Goal: Task Accomplishment & Management: Use online tool/utility

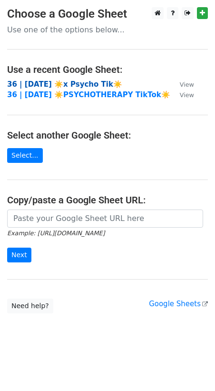
click at [78, 85] on strong "36 | [DATE] ☀️x Psycho Tik☀️" at bounding box center [64, 84] width 115 height 9
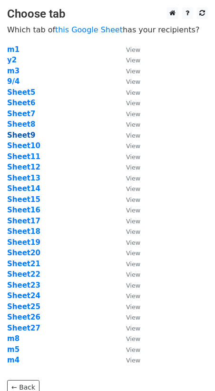
click at [28, 134] on strong "Sheet9" at bounding box center [21, 135] width 28 height 9
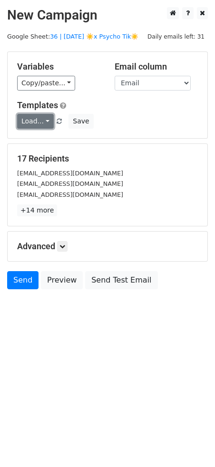
click at [35, 118] on link "Load..." at bounding box center [35, 121] width 37 height 15
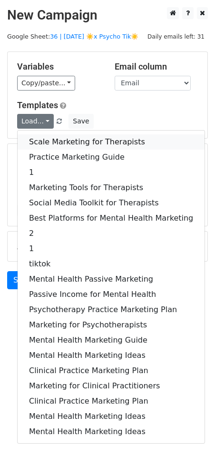
click at [54, 138] on link "Scale Marketing for Therapists" at bounding box center [111, 141] width 187 height 15
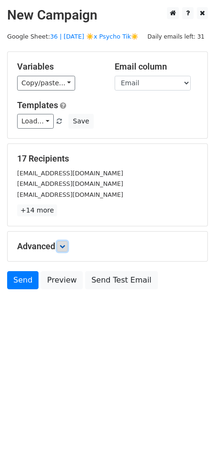
click at [65, 247] on icon at bounding box center [63, 246] width 6 height 6
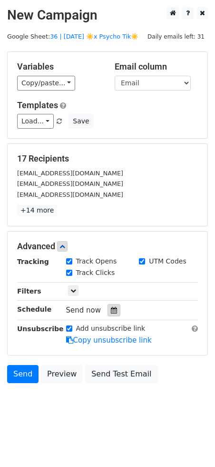
click at [111, 308] on icon at bounding box center [114, 310] width 6 height 7
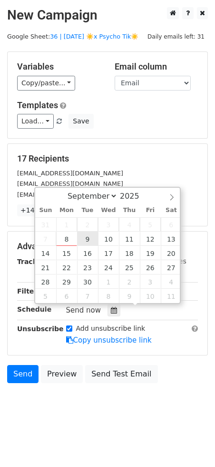
type input "2025-09-09 12:00"
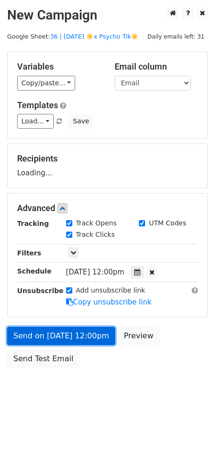
click at [74, 335] on link "Send on Sep 9 at 12:00pm" at bounding box center [61, 336] width 108 height 18
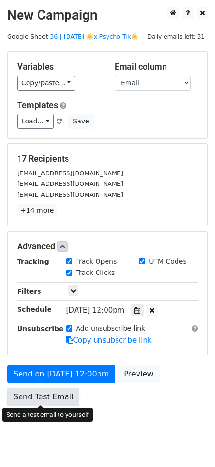
click at [24, 398] on link "Send Test Email" at bounding box center [43, 397] width 72 height 18
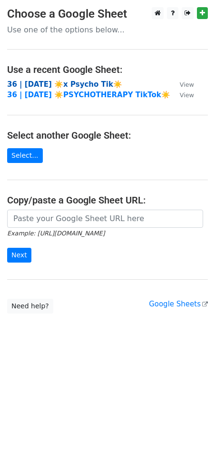
click at [62, 84] on strong "36 | SEPT 4 ☀️x Psycho Tik☀️" at bounding box center [64, 84] width 115 height 9
click at [78, 82] on strong "36 | [DATE] ☀️x Psycho Tik☀️" at bounding box center [64, 84] width 115 height 9
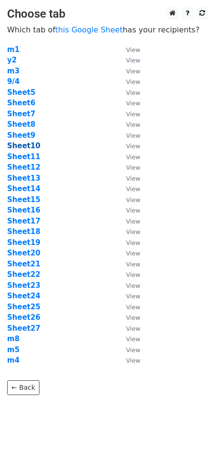
click at [18, 145] on strong "Sheet10" at bounding box center [23, 145] width 33 height 9
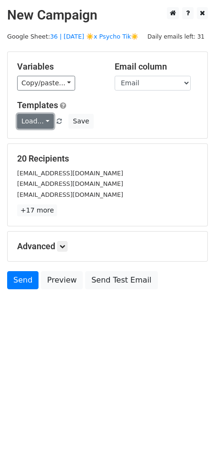
click at [38, 124] on link "Load..." at bounding box center [35, 121] width 37 height 15
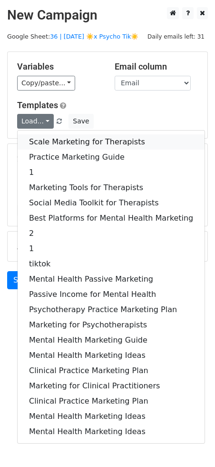
click at [50, 139] on link "Scale Marketing for Therapists" at bounding box center [111, 141] width 187 height 15
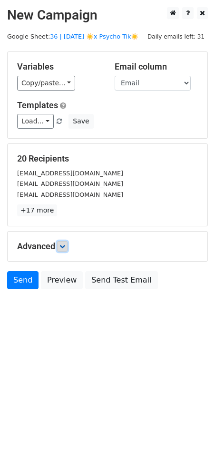
click at [65, 245] on icon at bounding box center [63, 246] width 6 height 6
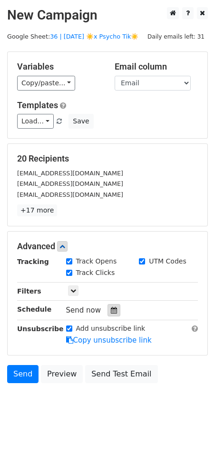
click at [111, 307] on icon at bounding box center [114, 310] width 6 height 7
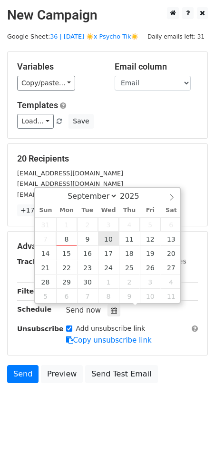
type input "2025-09-10 12:00"
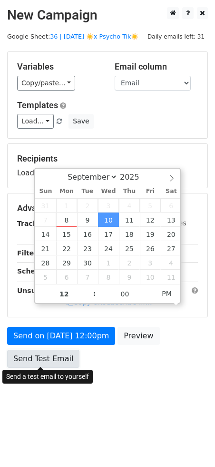
click at [58, 351] on link "Send Test Email" at bounding box center [43, 358] width 72 height 18
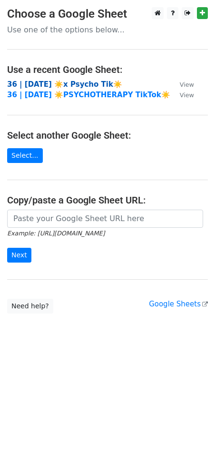
click at [48, 86] on strong "36 | [DATE] ☀️x Psycho Tik☀️" at bounding box center [64, 84] width 115 height 9
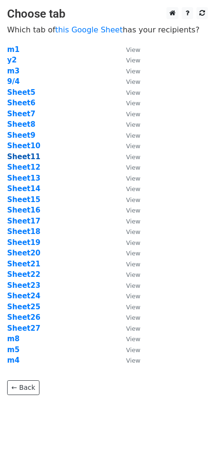
click at [26, 159] on strong "Sheet11" at bounding box center [23, 156] width 33 height 9
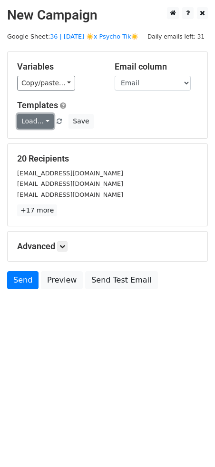
click at [34, 118] on link "Load..." at bounding box center [35, 121] width 37 height 15
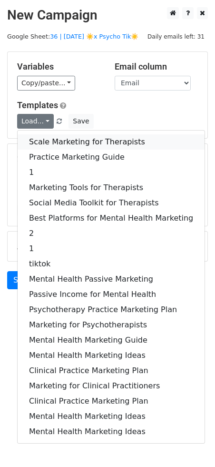
click at [60, 139] on link "Scale Marketing for Therapists" at bounding box center [111, 141] width 187 height 15
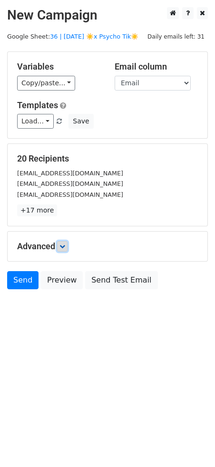
click at [63, 244] on icon at bounding box center [63, 246] width 6 height 6
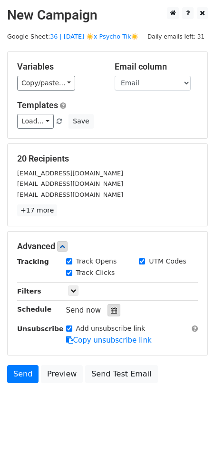
click at [112, 308] on icon at bounding box center [114, 310] width 6 height 7
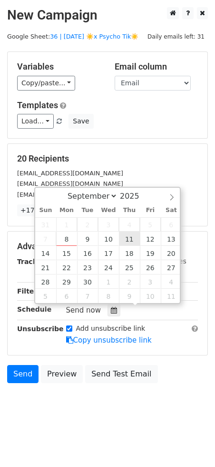
type input "2025-09-11 12:00"
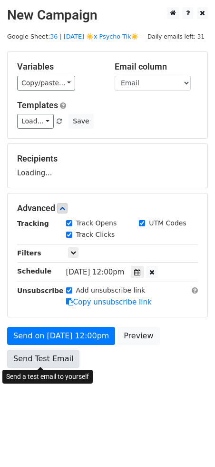
click at [73, 351] on link "Send Test Email" at bounding box center [43, 358] width 72 height 18
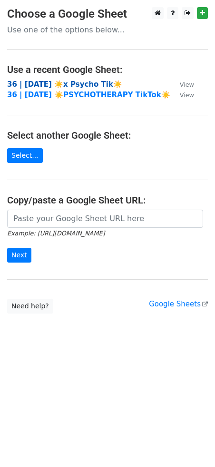
click at [60, 84] on strong "36 | SEPT 4 ☀️x Psycho Tik☀️" at bounding box center [64, 84] width 115 height 9
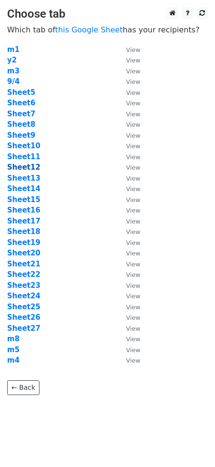
click at [23, 164] on strong "Sheet12" at bounding box center [23, 167] width 33 height 9
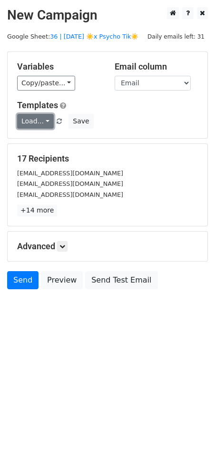
click at [44, 117] on link "Load..." at bounding box center [35, 121] width 37 height 15
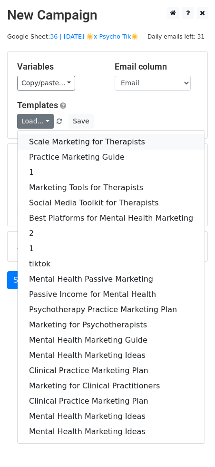
click at [64, 147] on link "Scale Marketing for Therapists" at bounding box center [111, 141] width 187 height 15
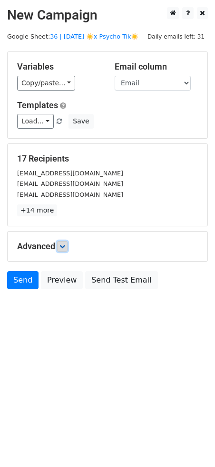
click at [65, 246] on icon at bounding box center [63, 246] width 6 height 6
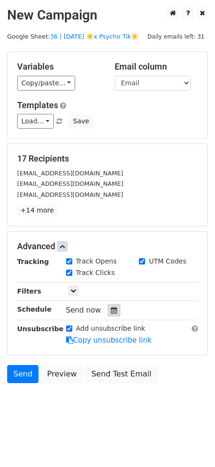
click at [109, 304] on div at bounding box center [114, 310] width 13 height 12
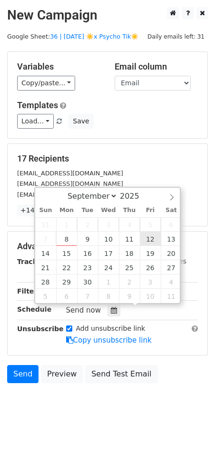
type input "[DATE] 12:00"
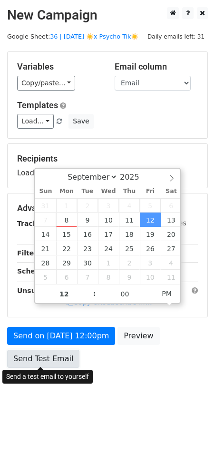
click at [41, 364] on link "Send Test Email" at bounding box center [43, 358] width 72 height 18
